Goal: Contribute content: Add original content to the website for others to see

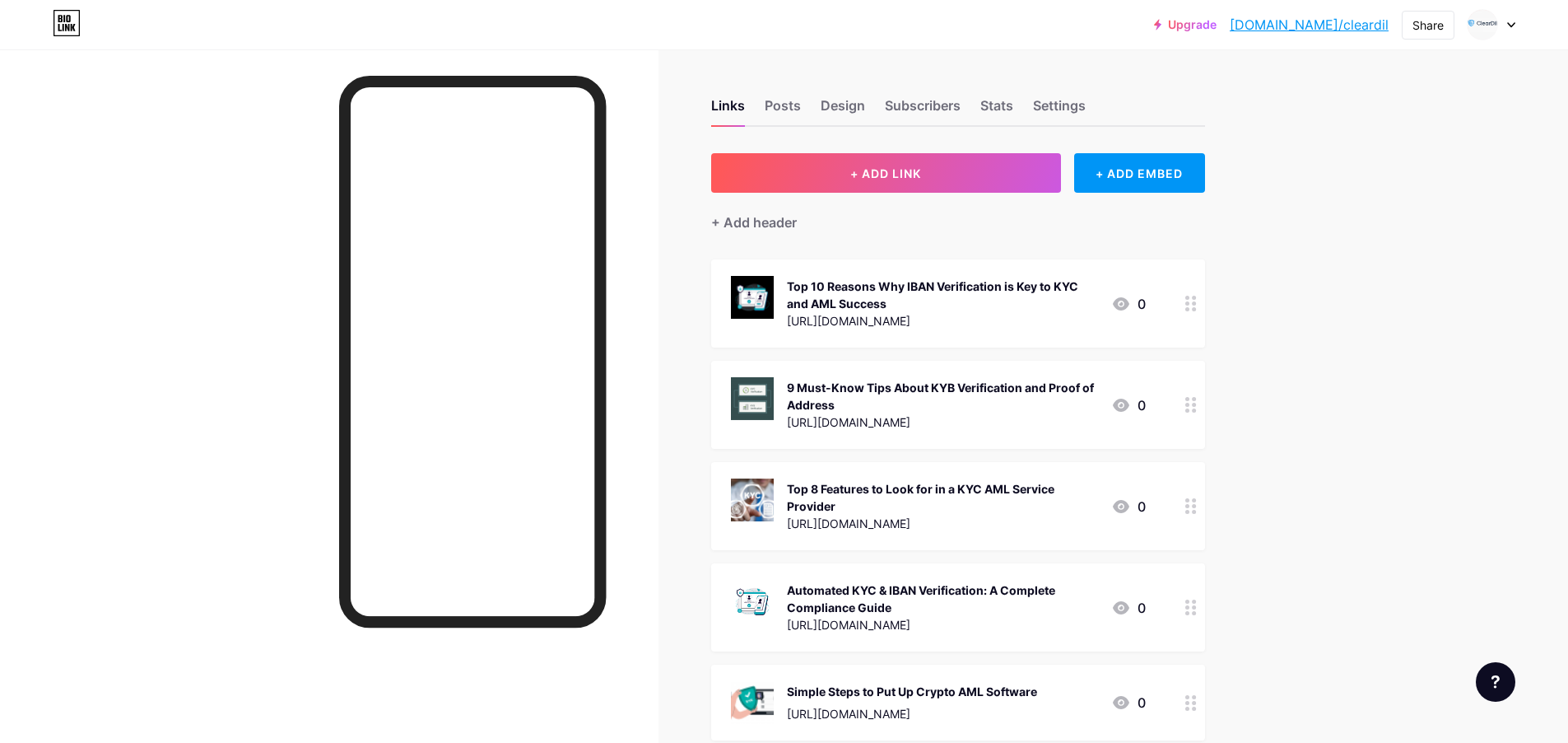
click at [915, 194] on div "+ Add header" at bounding box center [958, 212] width 494 height 40
click at [919, 171] on span "+ ADD LINK" at bounding box center [886, 173] width 71 height 14
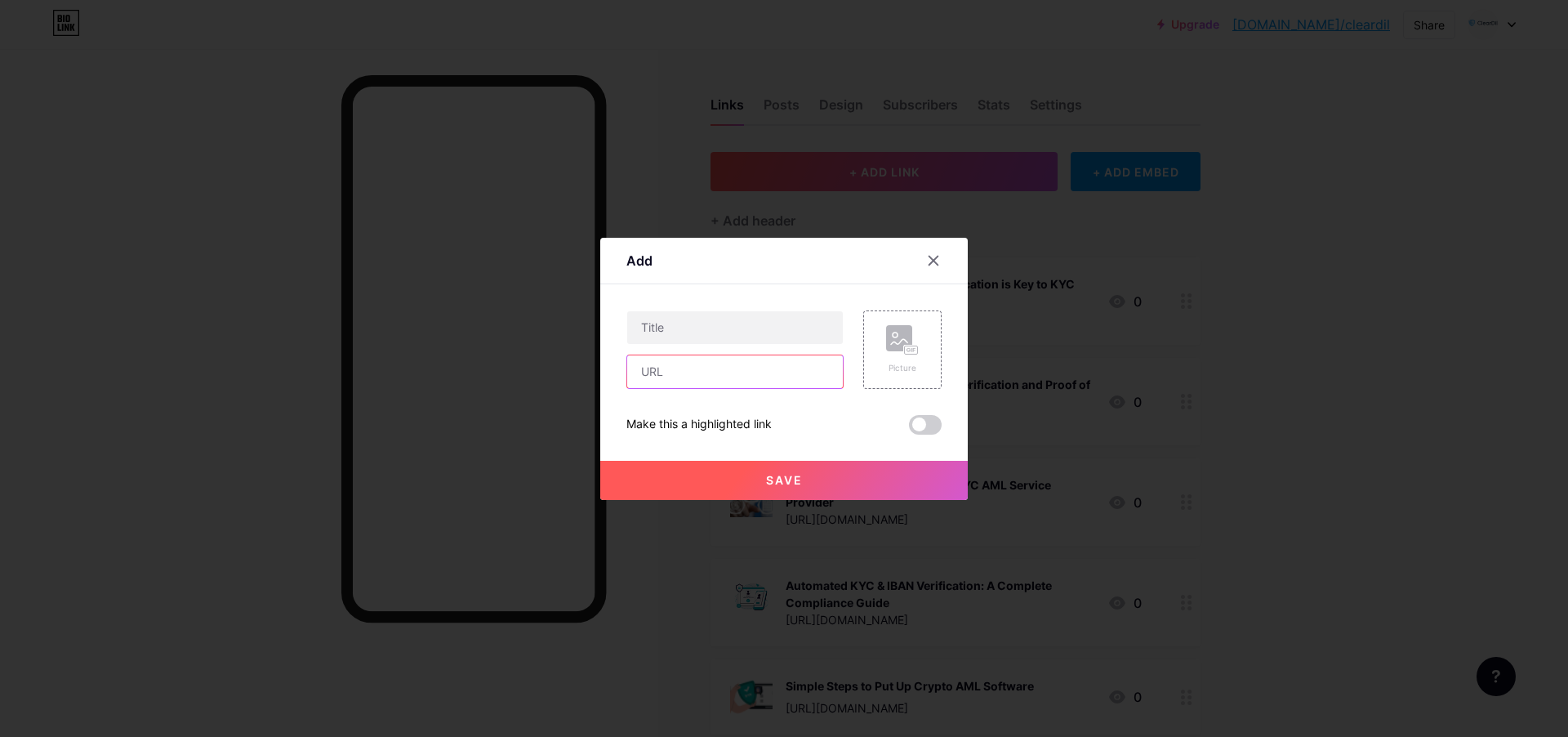
click at [718, 368] on input "text" at bounding box center [735, 371] width 216 height 32
paste input "[URL][DOMAIN_NAME]"
type input "[URL][DOMAIN_NAME]"
click at [680, 321] on input "text" at bounding box center [735, 327] width 216 height 32
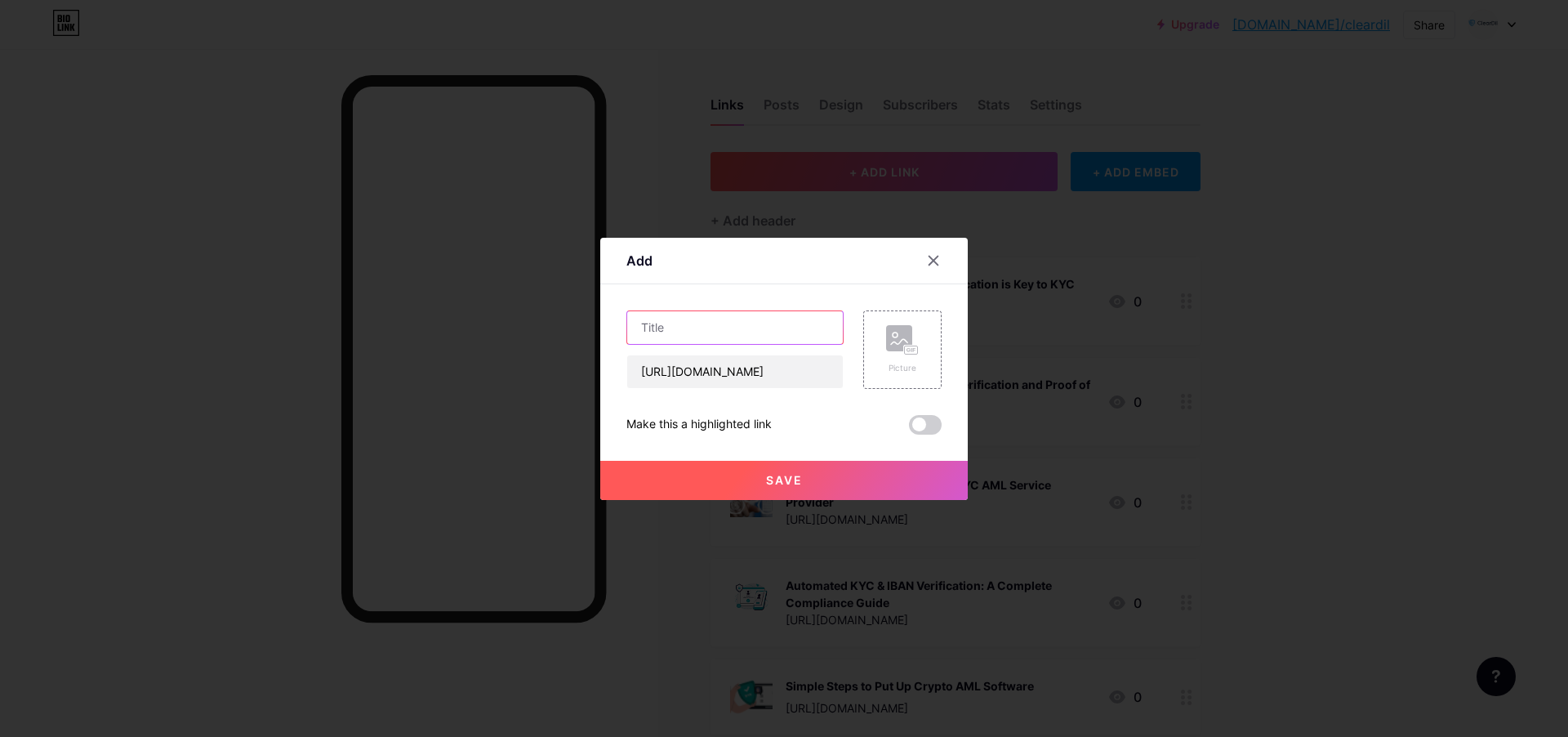
scroll to position [0, 0]
paste input "ClearDil Emerges with a Powerful API for KYC to Simplify Identity Verification"
type input "ClearDil Emerges with a Powerful API for KYC to Simplify Identity Verification"
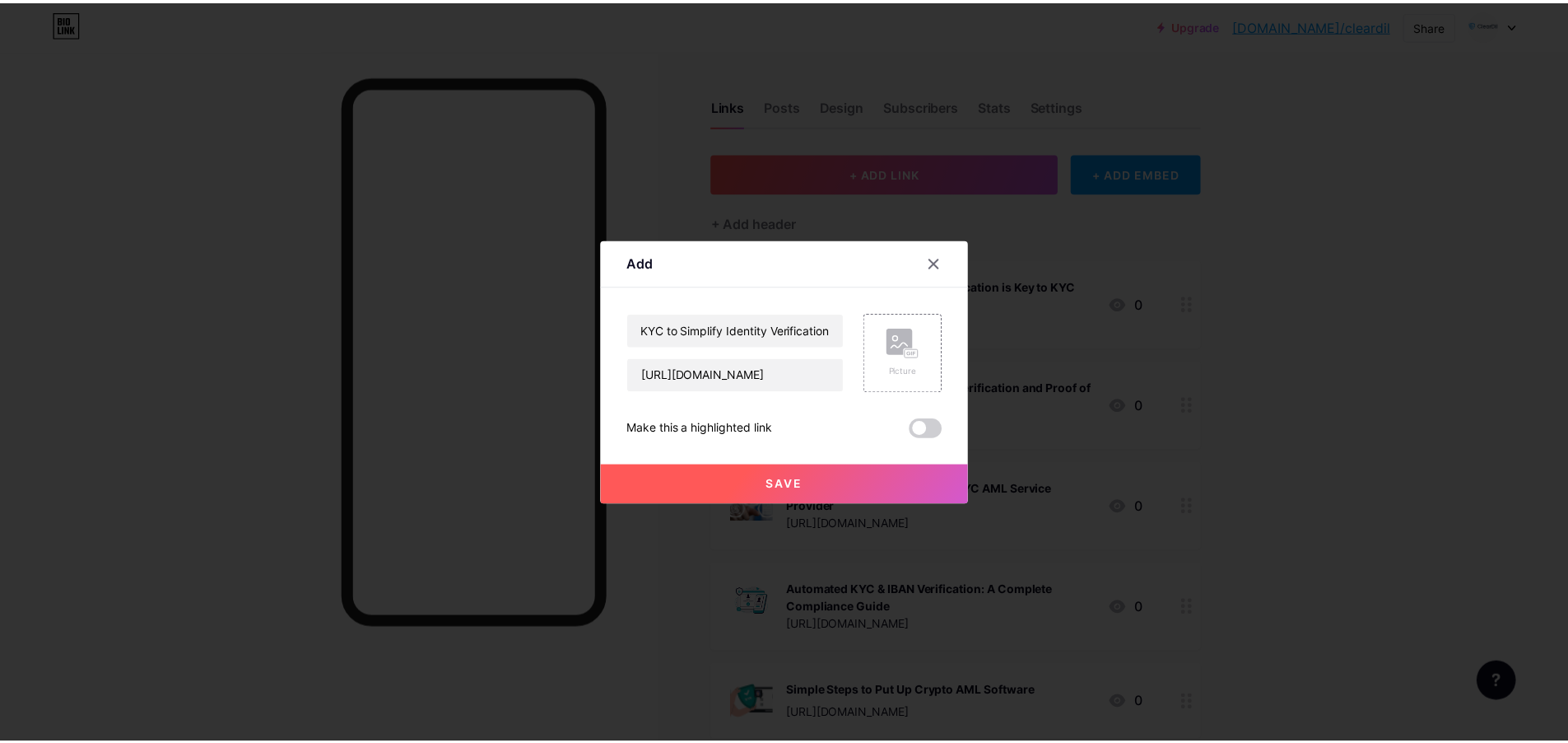
scroll to position [0, 0]
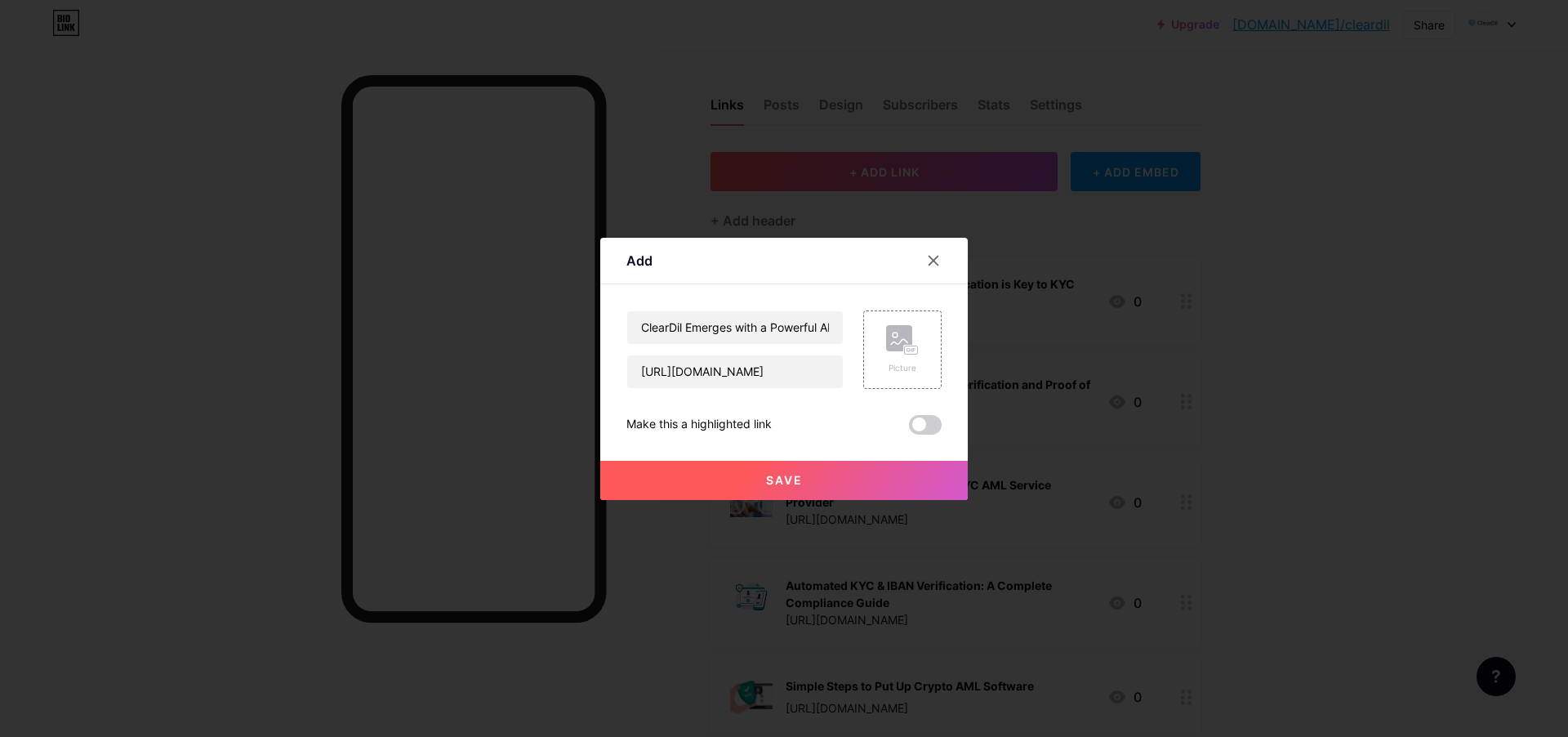
click at [684, 486] on button "Save" at bounding box center [784, 481] width 368 height 39
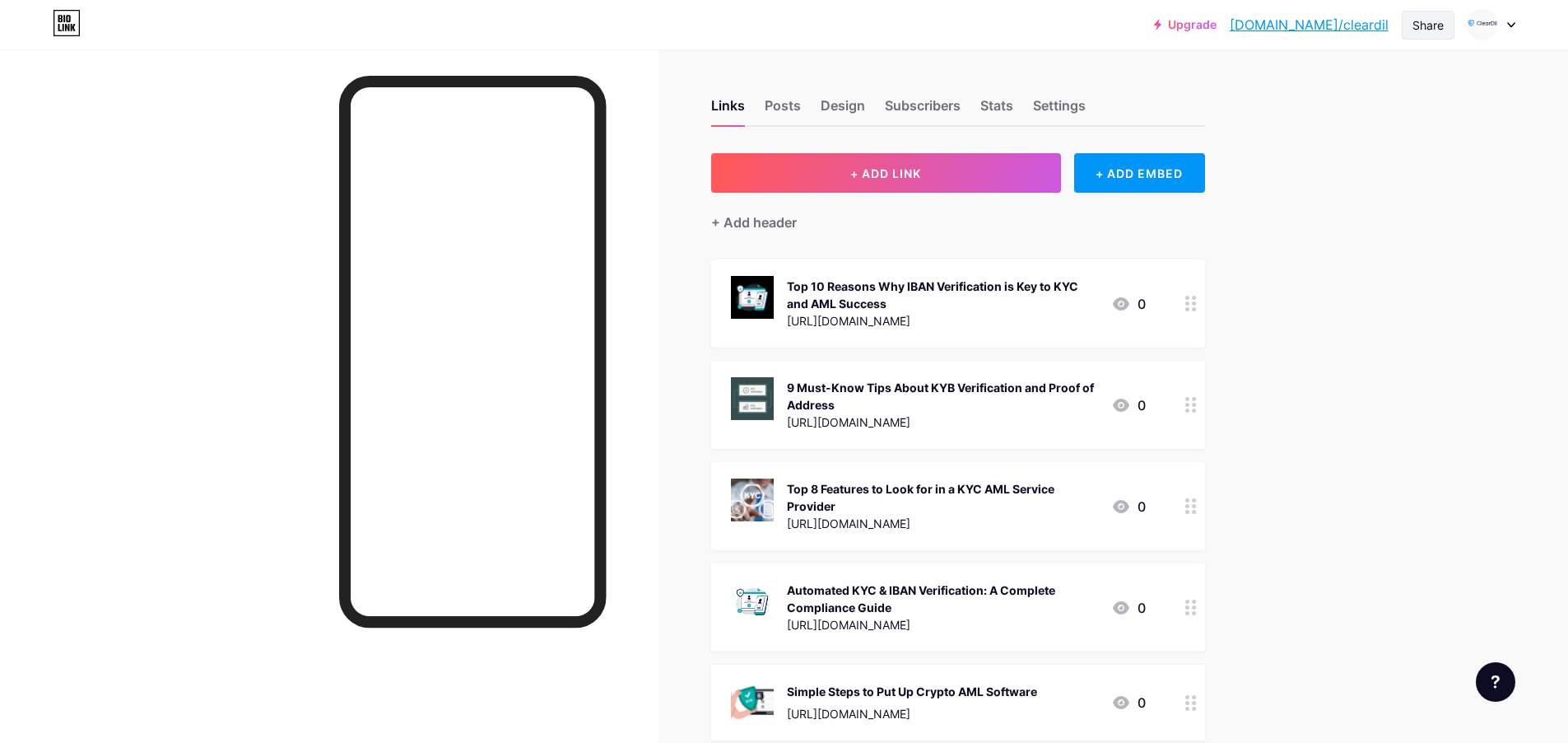
click at [1421, 33] on div "Share" at bounding box center [1428, 26] width 53 height 29
click at [1345, 92] on div "Copy link" at bounding box center [1331, 85] width 246 height 39
